Goal: Book appointment/travel/reservation: Book appointment/travel/reservation

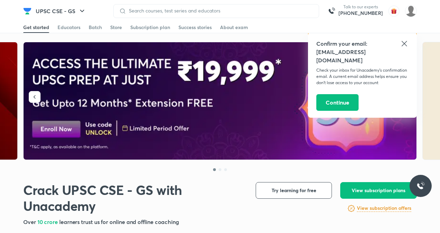
click at [409, 37] on div "Confirm your email: [EMAIL_ADDRESS][DOMAIN_NAME] Check your inbox for Unacademy…" at bounding box center [362, 75] width 109 height 85
click at [346, 95] on button "Continue" at bounding box center [337, 102] width 42 height 17
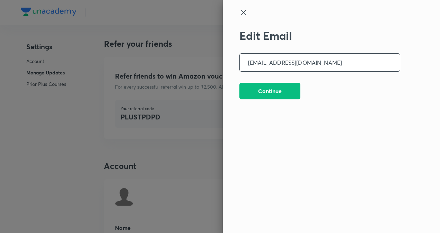
scroll to position [1723, 0]
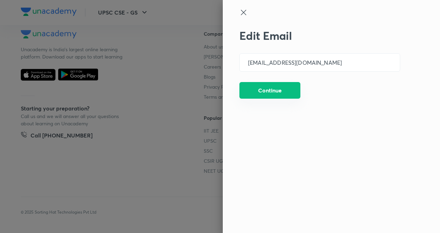
click at [257, 91] on button "Continue" at bounding box center [269, 90] width 61 height 17
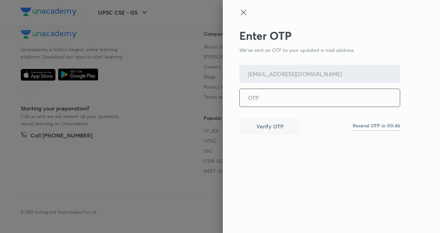
click at [267, 102] on input "tel" at bounding box center [320, 98] width 160 height 18
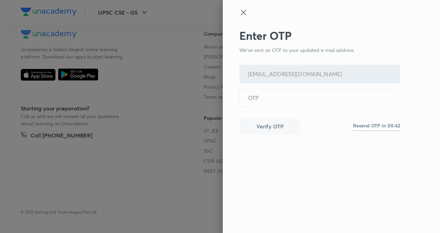
click at [244, 11] on icon at bounding box center [243, 12] width 5 height 5
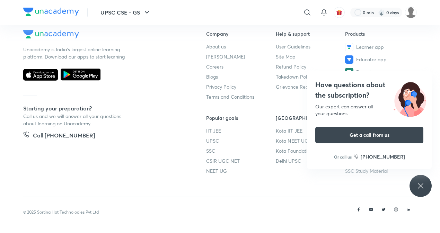
click at [410, 182] on div "Have questions about the subscription? Our expert can answer all your questions…" at bounding box center [420, 186] width 22 height 22
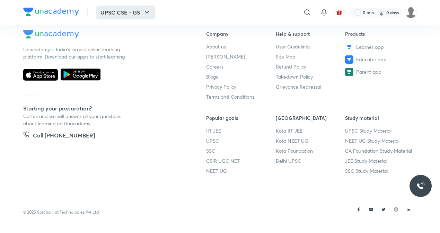
click at [143, 17] on button "UPSC CSE - GS" at bounding box center [125, 13] width 59 height 14
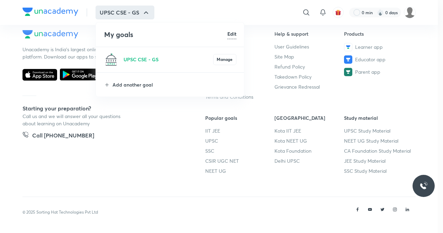
click at [417, 188] on div at bounding box center [221, 116] width 443 height 233
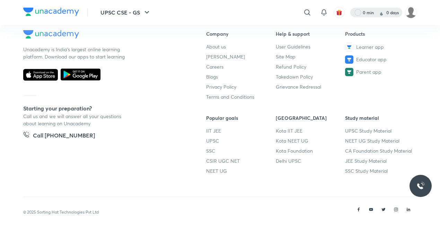
click at [394, 17] on div at bounding box center [376, 13] width 52 height 10
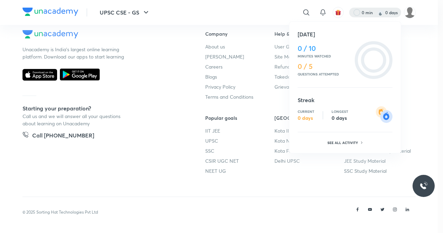
click at [394, 17] on div at bounding box center [221, 116] width 443 height 233
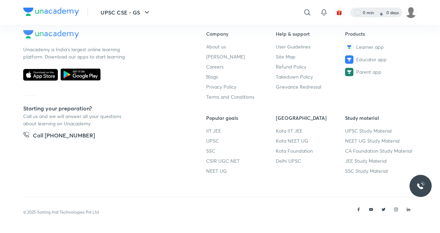
click at [394, 17] on div at bounding box center [376, 13] width 52 height 10
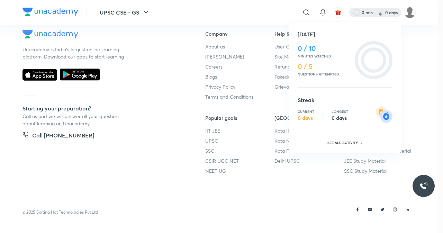
click at [323, 63] on h4 "0 / 5" at bounding box center [325, 66] width 54 height 8
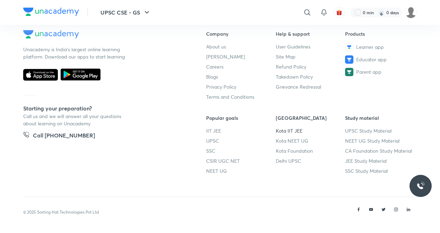
click at [276, 129] on link "Kota IIT JEE" at bounding box center [311, 130] width 70 height 7
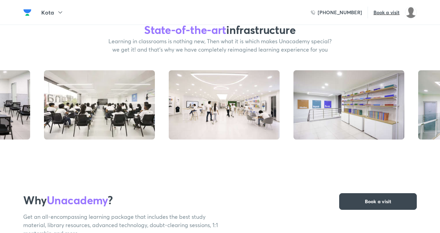
scroll to position [312, 0]
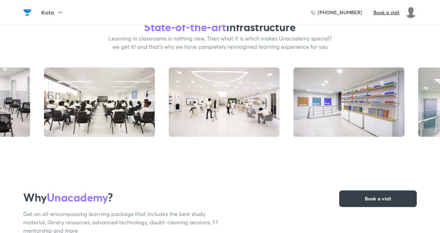
click at [401, 201] on button "Book a visit" at bounding box center [378, 198] width 78 height 17
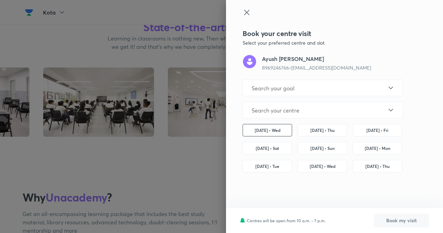
type input "IIT JEE"
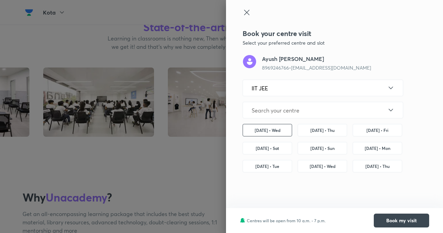
type input "Kota - Indraprastha"
click at [389, 224] on button "Book my visit" at bounding box center [401, 220] width 55 height 14
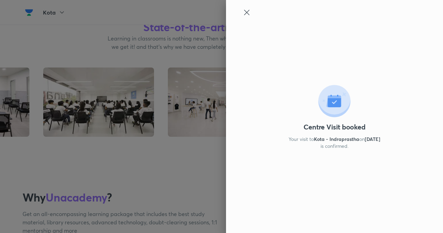
click at [241, 9] on div "Centre Visit booked Your visit to Kota - Indraprastha on Oct 8, 2025 is confirm…" at bounding box center [334, 116] width 217 height 233
click at [335, 90] on icon at bounding box center [335, 101] width 32 height 32
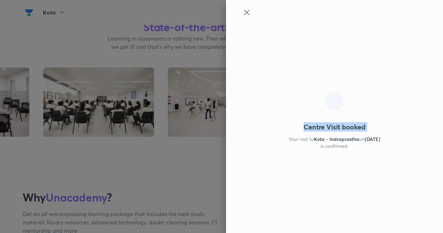
click at [335, 90] on icon at bounding box center [335, 101] width 35 height 35
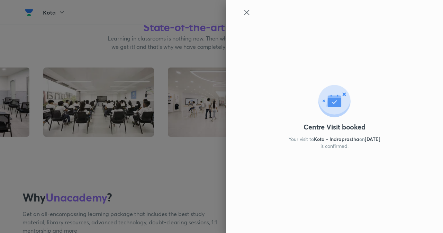
click at [368, 139] on p "Oct 8, 2025" at bounding box center [373, 139] width 16 height 7
click at [241, 10] on div "Centre Visit booked Your visit to Kota - Indraprastha on Oct 8, 2025 is confirm…" at bounding box center [334, 116] width 217 height 233
click at [244, 13] on icon at bounding box center [247, 12] width 8 height 8
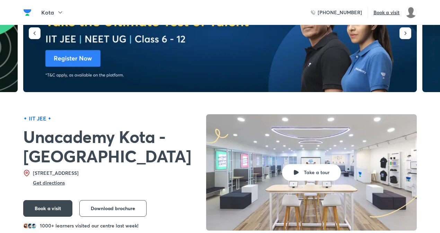
scroll to position [104, 0]
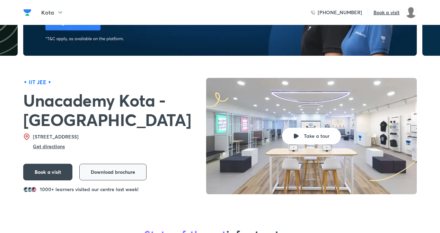
click at [96, 180] on button "Download brochure" at bounding box center [112, 172] width 67 height 17
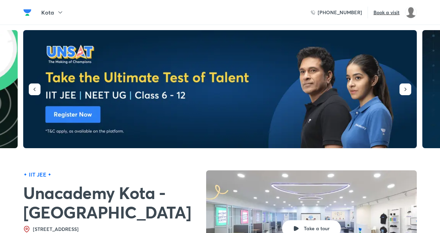
scroll to position [0, 0]
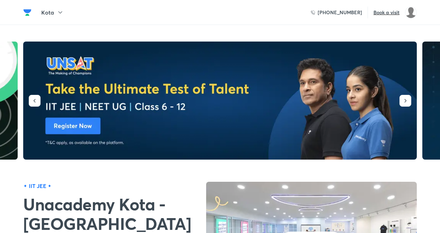
click at [73, 121] on img at bounding box center [219, 101] width 393 height 118
